Goal: Task Accomplishment & Management: Manage account settings

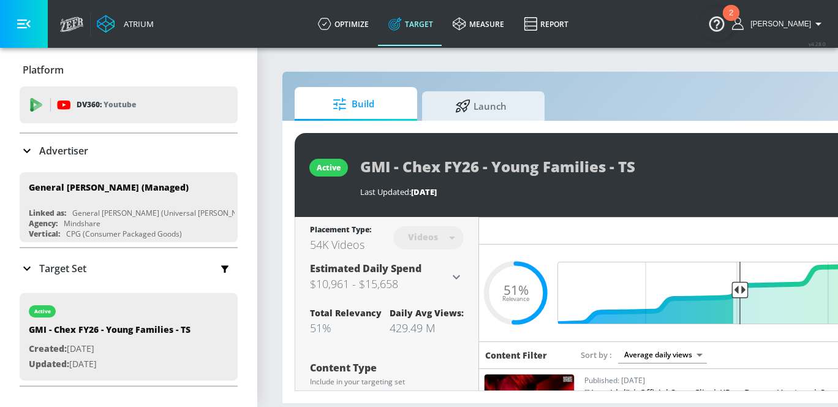
scroll to position [0, 203]
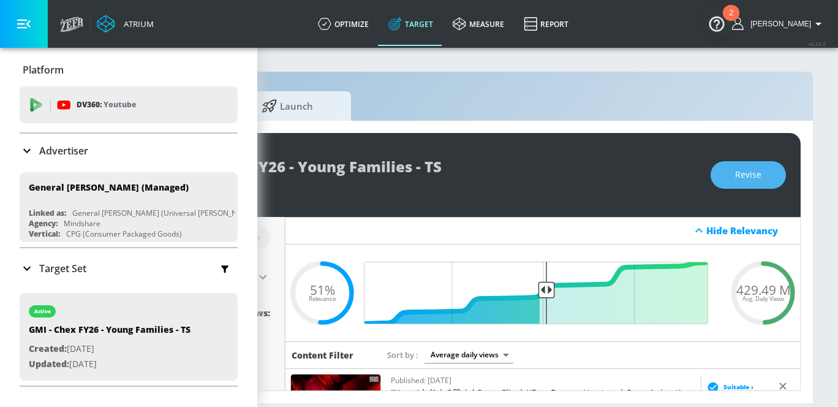
click at [778, 168] on button "Revise" at bounding box center [748, 175] width 75 height 28
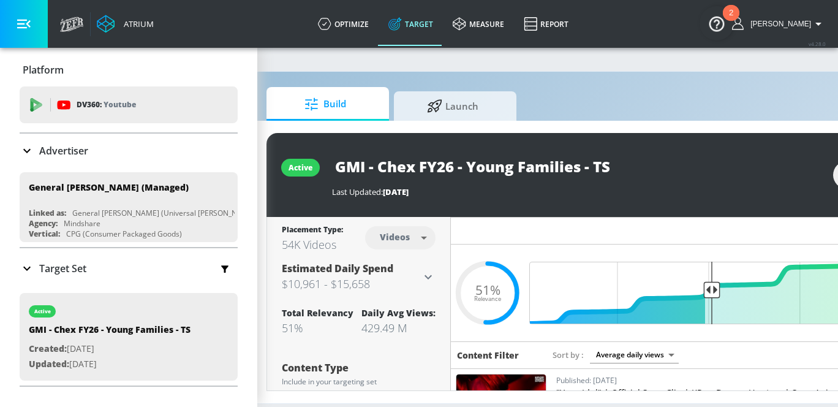
scroll to position [0, 29]
drag, startPoint x: 582, startPoint y: 167, endPoint x: 467, endPoint y: 168, distance: 115.2
click at [467, 168] on input "GMI - Chex FY26 - Young Families - TS" at bounding box center [484, 167] width 306 height 28
click at [541, 164] on input "GMI - Chex FY26 - TS" at bounding box center [462, 167] width 262 height 28
drag, startPoint x: 516, startPoint y: 172, endPoint x: 331, endPoint y: 155, distance: 186.4
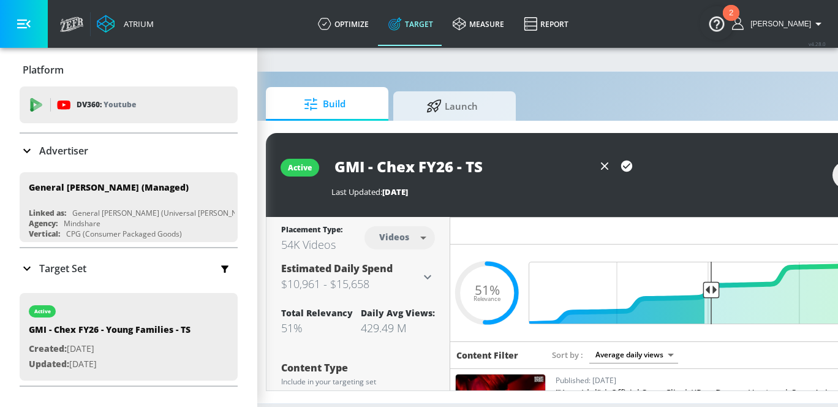
click at [331, 155] on input "GMI - Chex FY26 - TS" at bounding box center [462, 167] width 262 height 28
click at [414, 159] on input "GMI - Chex FY26 - TS" at bounding box center [462, 167] width 262 height 28
click at [346, 166] on input "GMI - Chex FY26 - TS" at bounding box center [462, 167] width 262 height 28
click at [416, 167] on input "General MI - Chex FY26 - TS" at bounding box center [462, 167] width 262 height 28
click at [493, 168] on input "General [PERSON_NAME] - Chex FY26 - TS" at bounding box center [462, 167] width 262 height 28
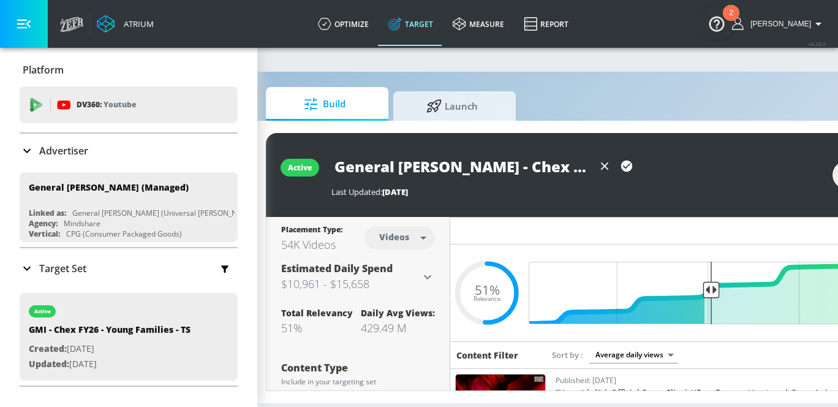
click at [493, 168] on input "General [PERSON_NAME] - Chex FY26 - TS" at bounding box center [462, 167] width 262 height 28
type input "General [PERSON_NAME] - Chex FY26 - TS"
click at [621, 162] on icon "button" at bounding box center [626, 165] width 13 height 13
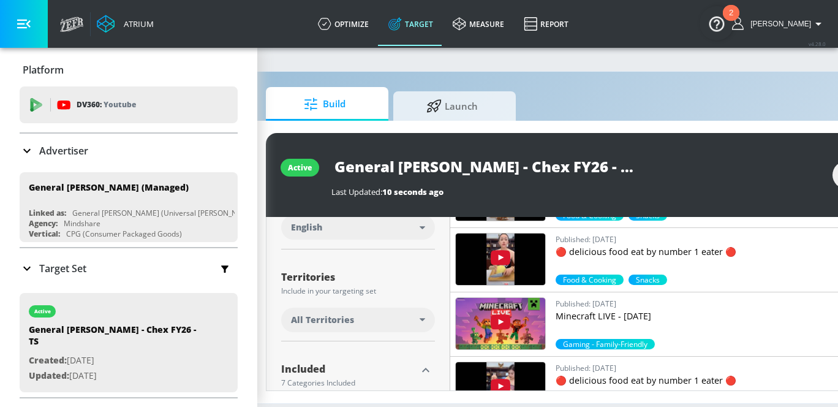
scroll to position [9, 29]
click at [425, 363] on icon "button" at bounding box center [425, 370] width 15 height 15
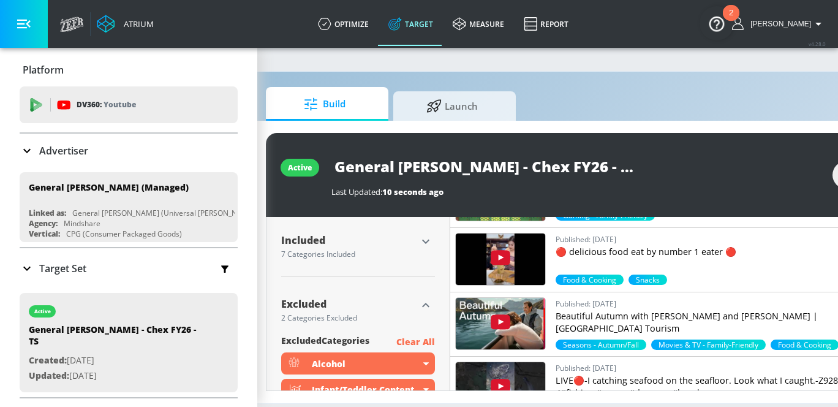
scroll to position [398, 0]
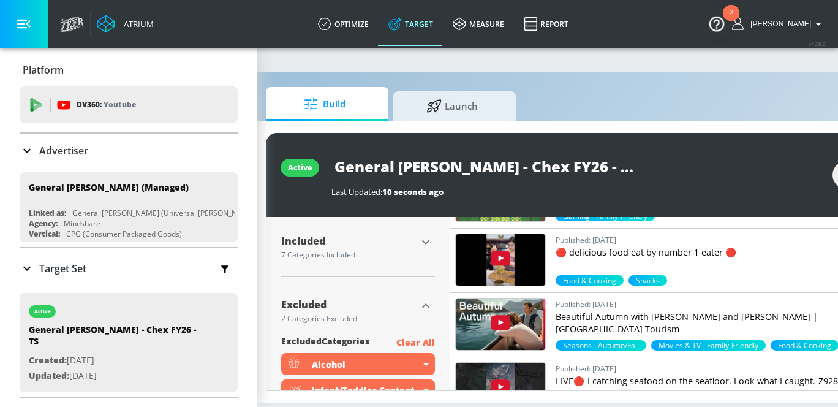
click at [431, 235] on icon "button" at bounding box center [425, 242] width 15 height 15
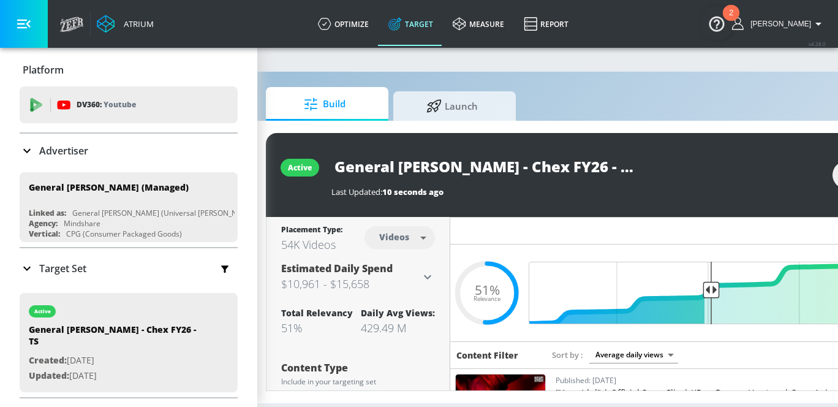
scroll to position [9, 203]
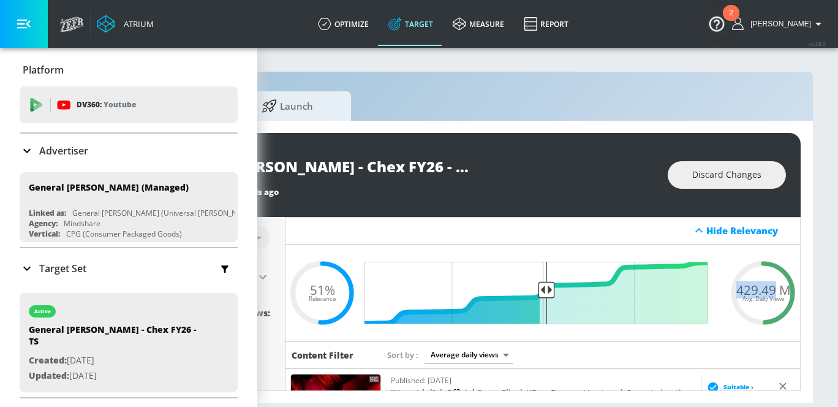
drag, startPoint x: 766, startPoint y: 278, endPoint x: 725, endPoint y: 278, distance: 41.7
click at [727, 283] on div "429.49 M Avg. Daily Views" at bounding box center [764, 292] width 74 height 18
copy span "429.49"
